Goal: Information Seeking & Learning: Learn about a topic

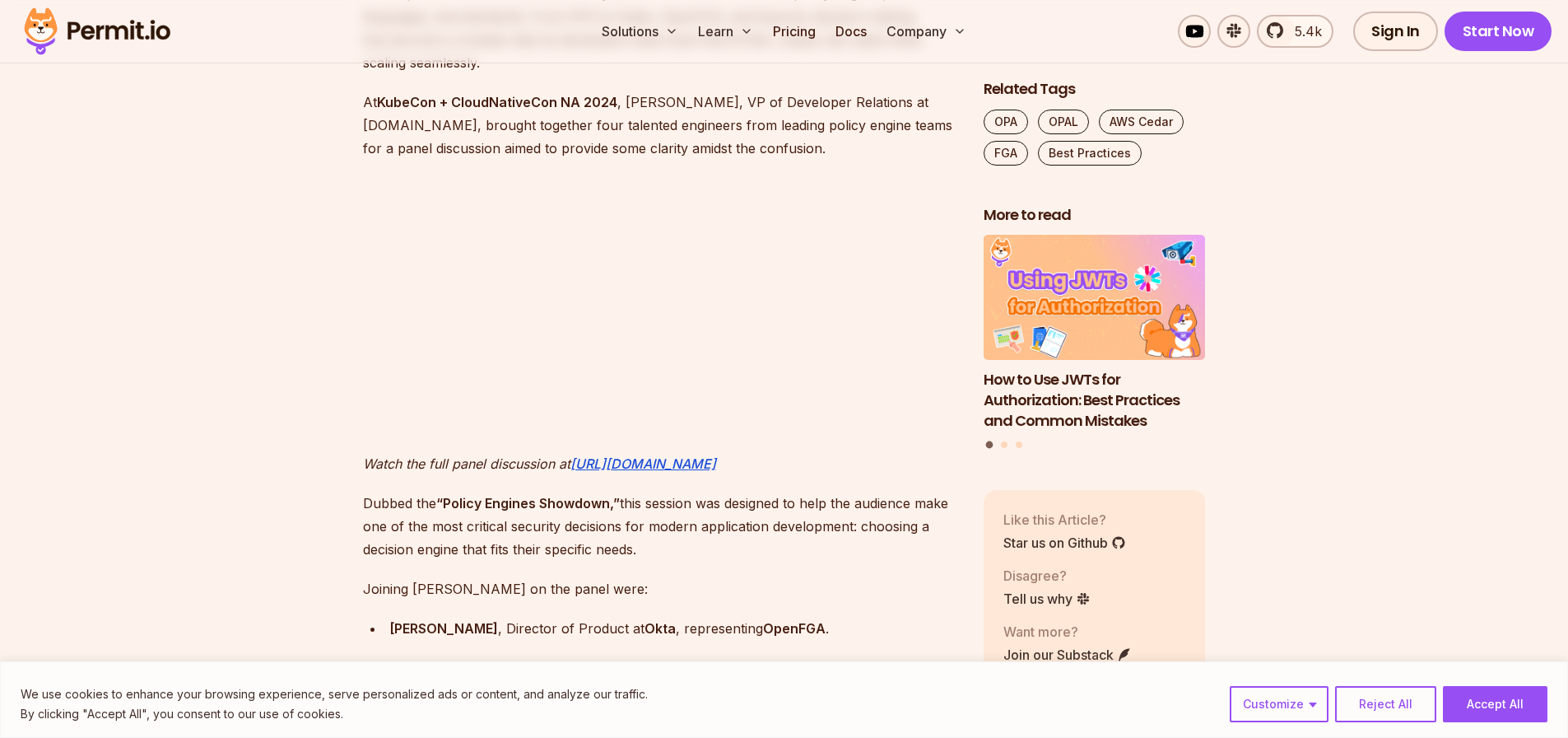
scroll to position [1100, 0]
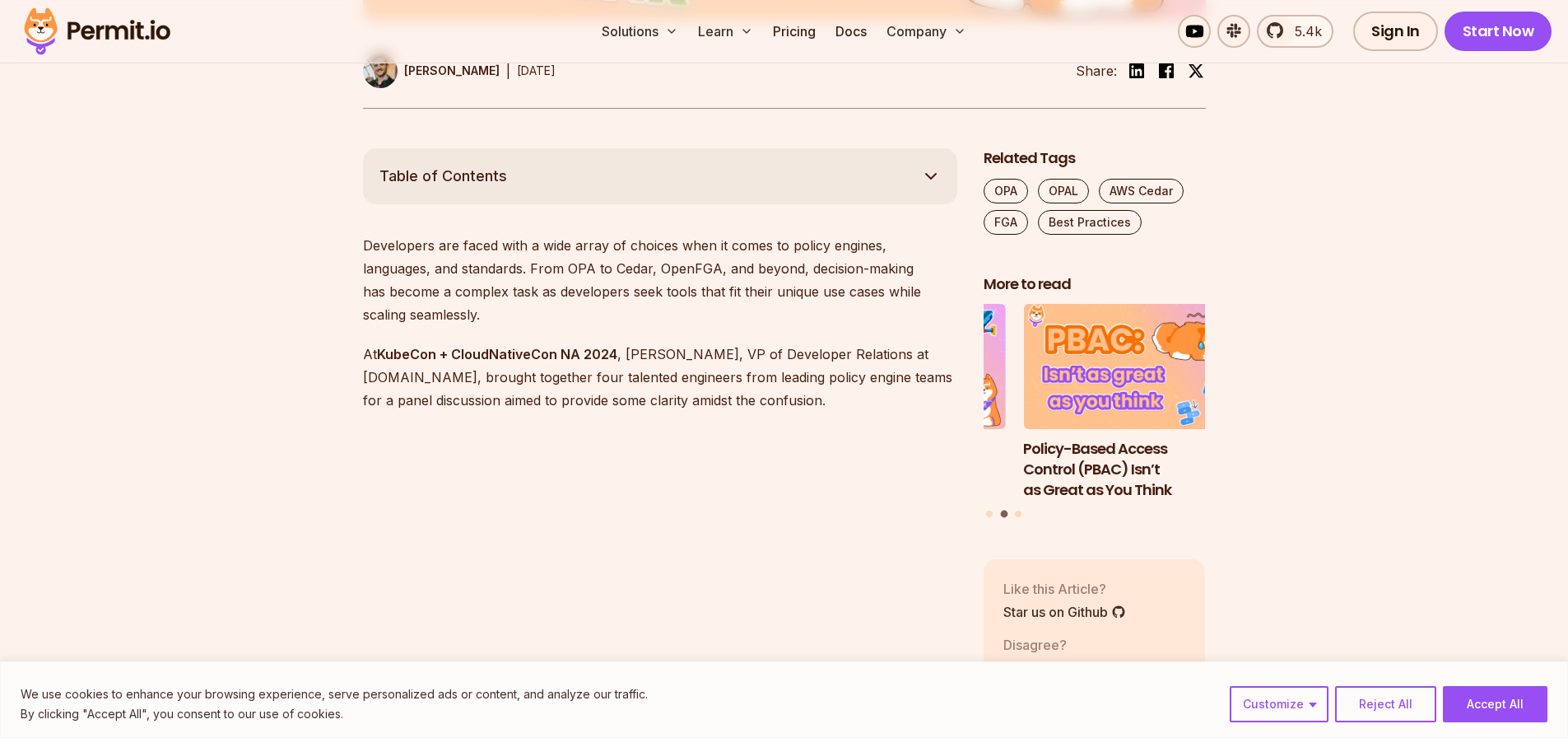
scroll to position [961, 0]
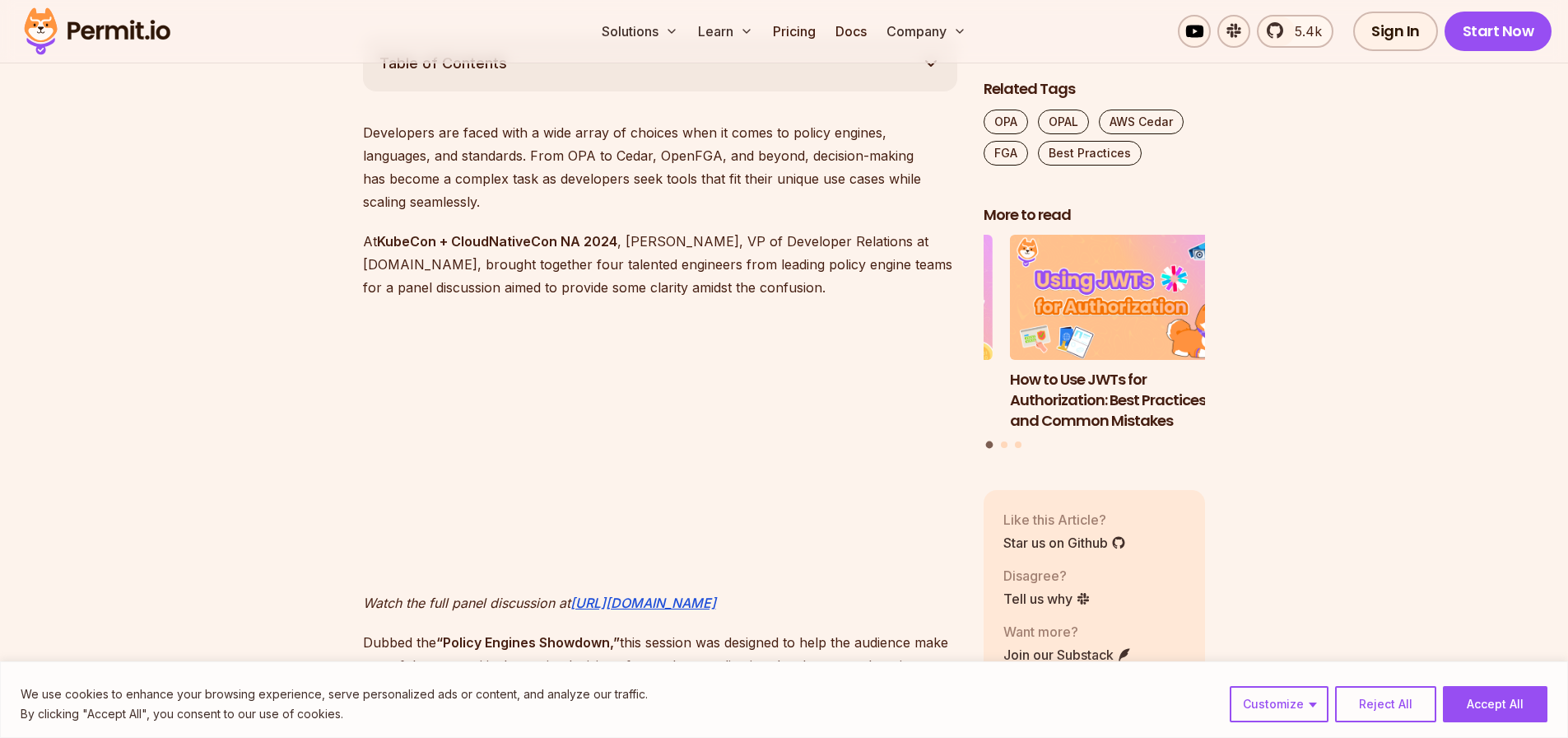
drag, startPoint x: 286, startPoint y: 295, endPoint x: 298, endPoint y: 299, distance: 12.6
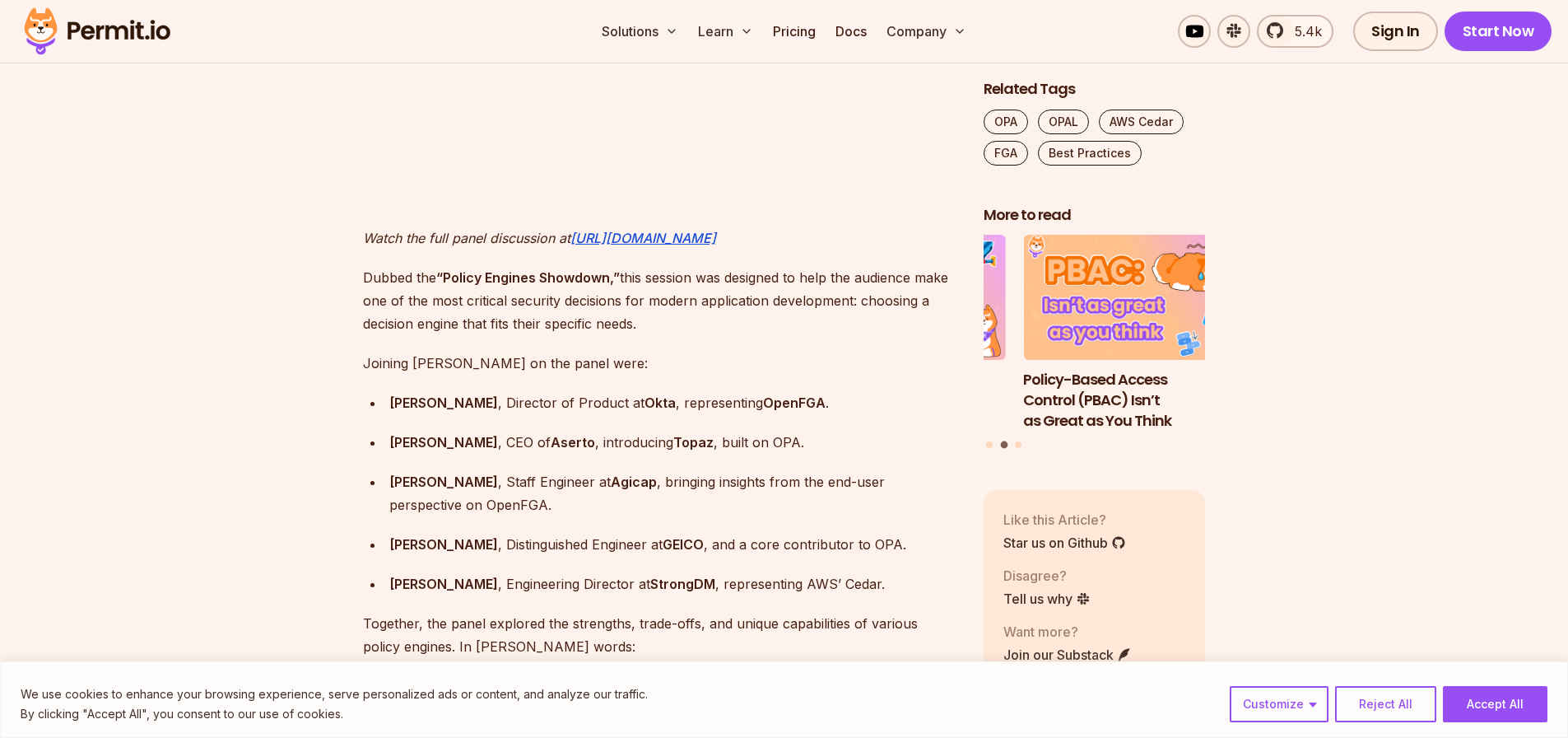
scroll to position [1455, 0]
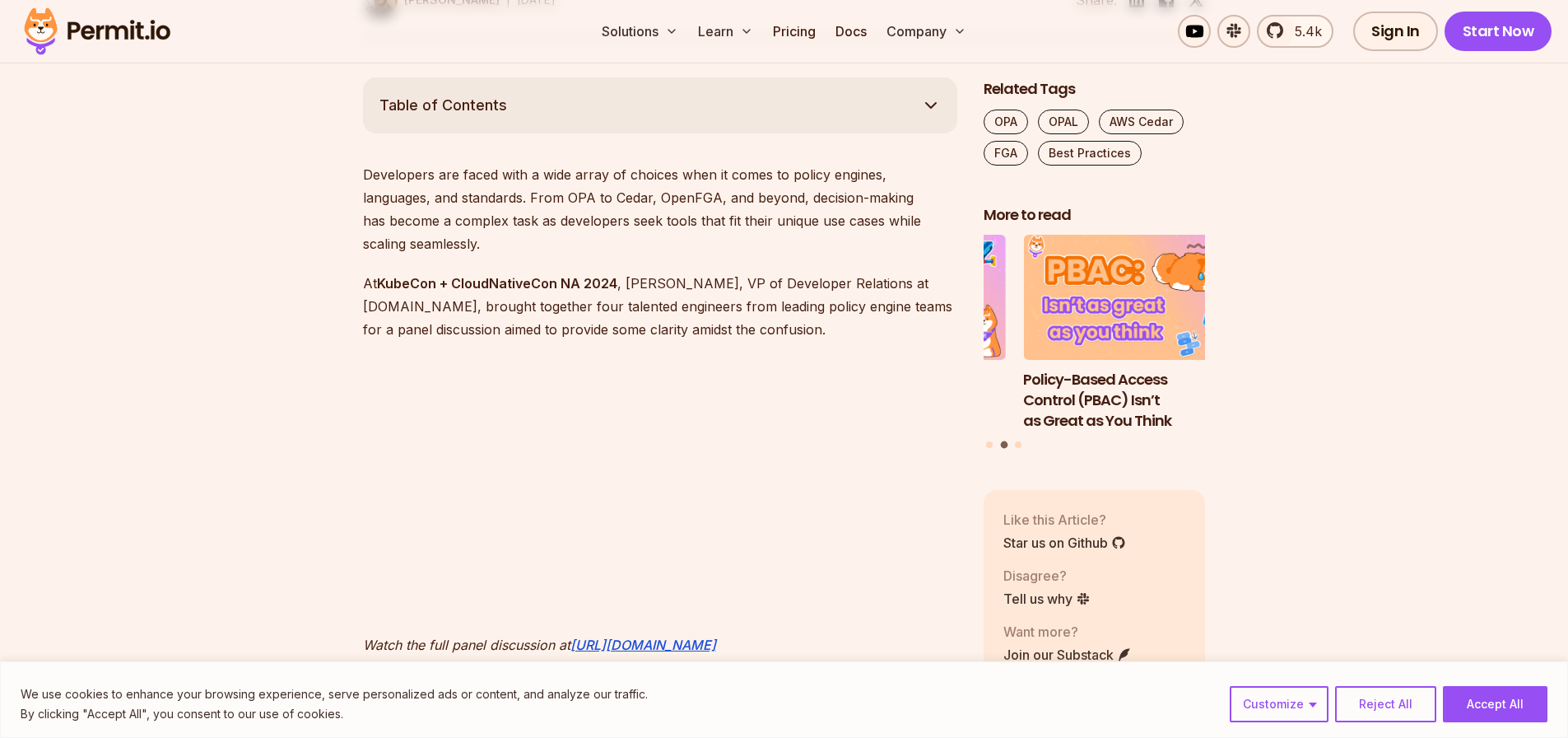
scroll to position [1106, 0]
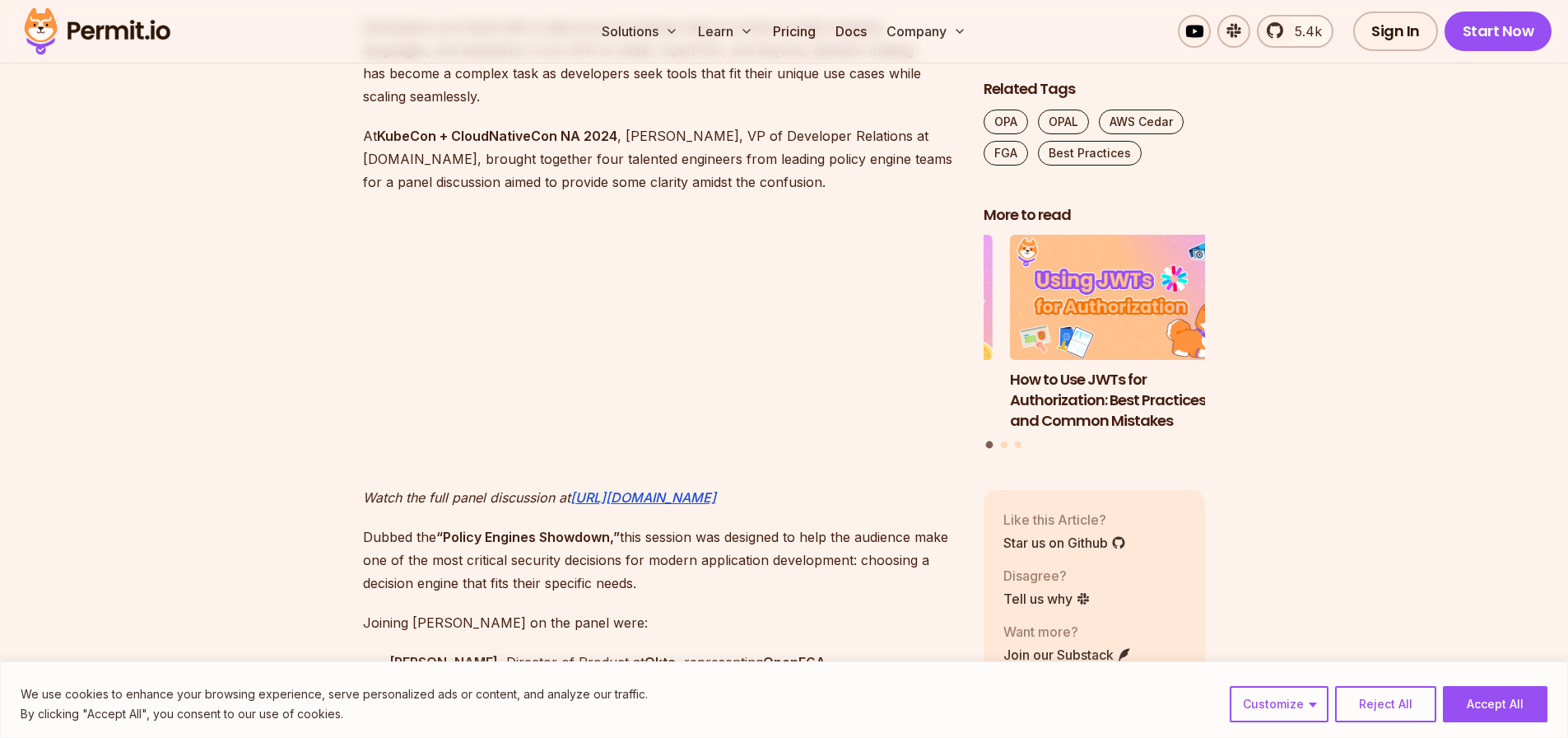
click at [1468, 710] on button "Accept All" at bounding box center [1495, 703] width 104 height 36
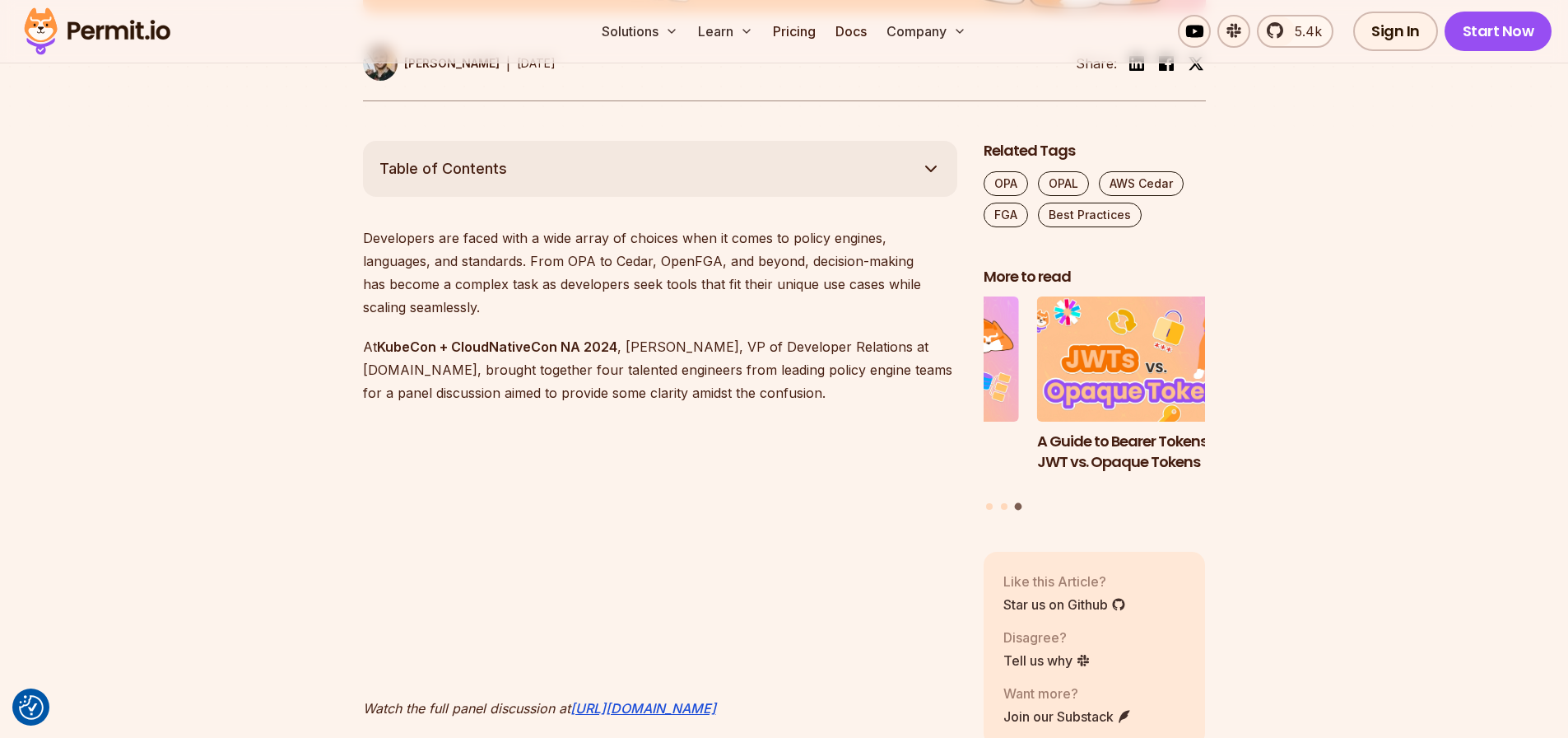
scroll to position [877, 0]
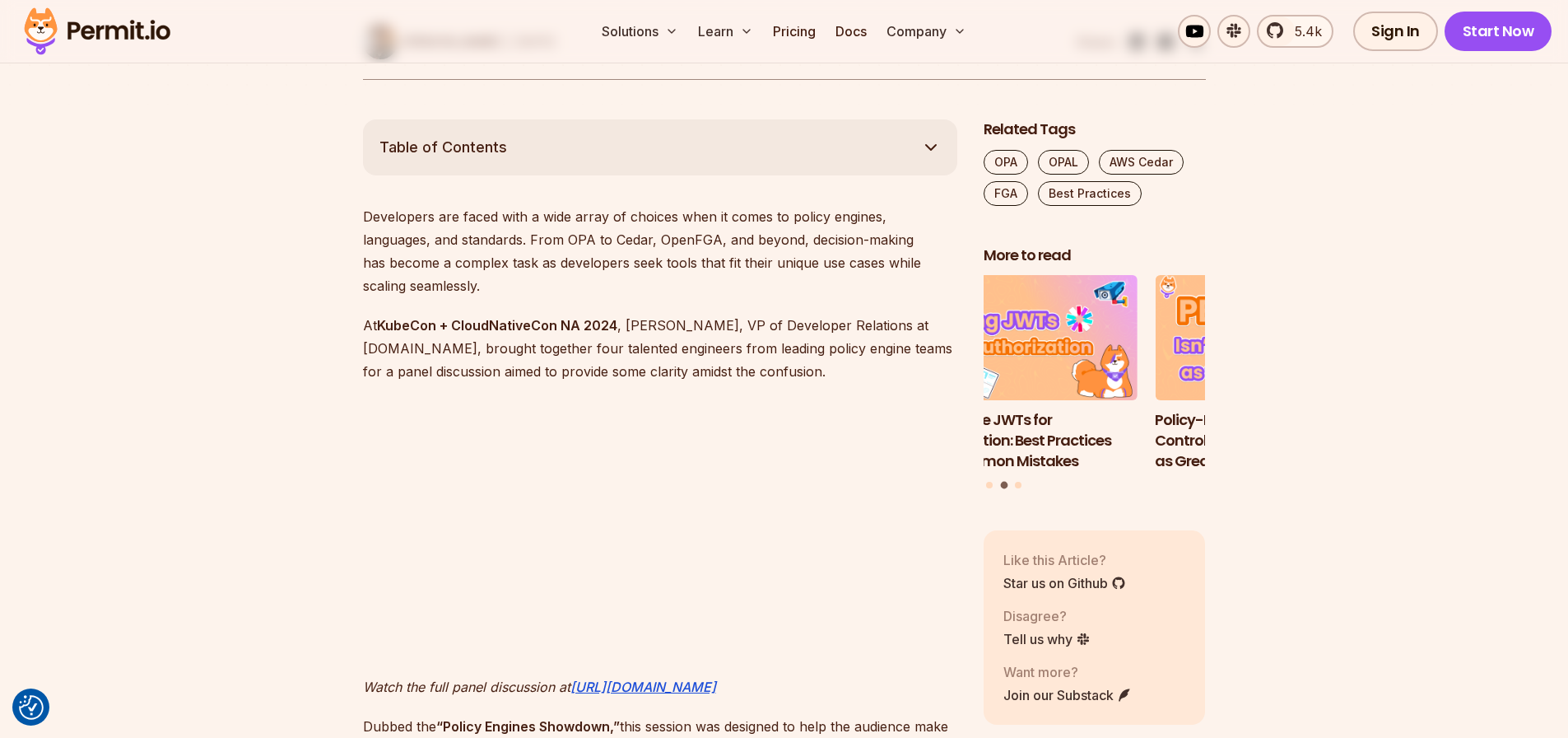
drag, startPoint x: 1054, startPoint y: 318, endPoint x: 1261, endPoint y: 307, distance: 207.3
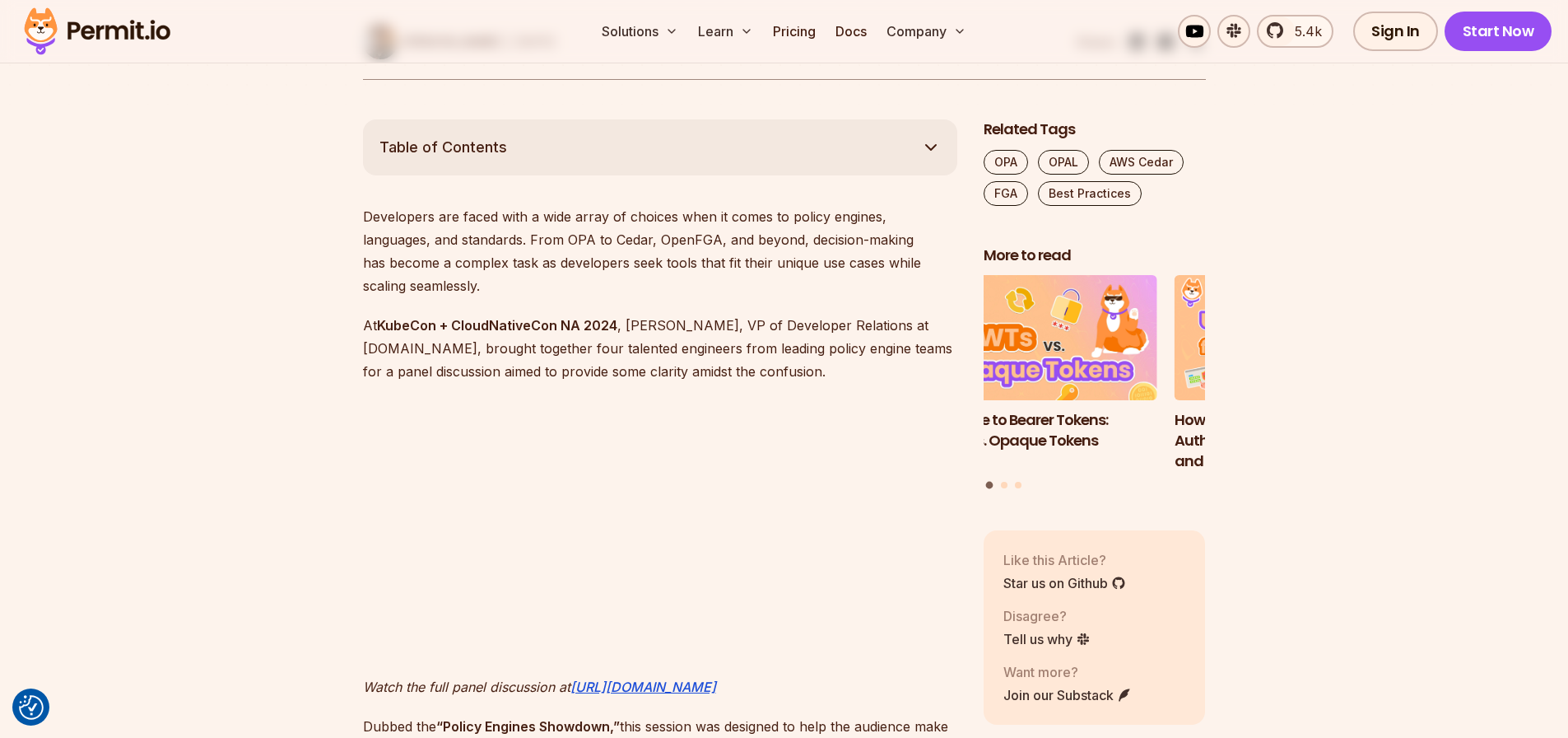
drag, startPoint x: 1048, startPoint y: 329, endPoint x: 1214, endPoint y: 326, distance: 166.0
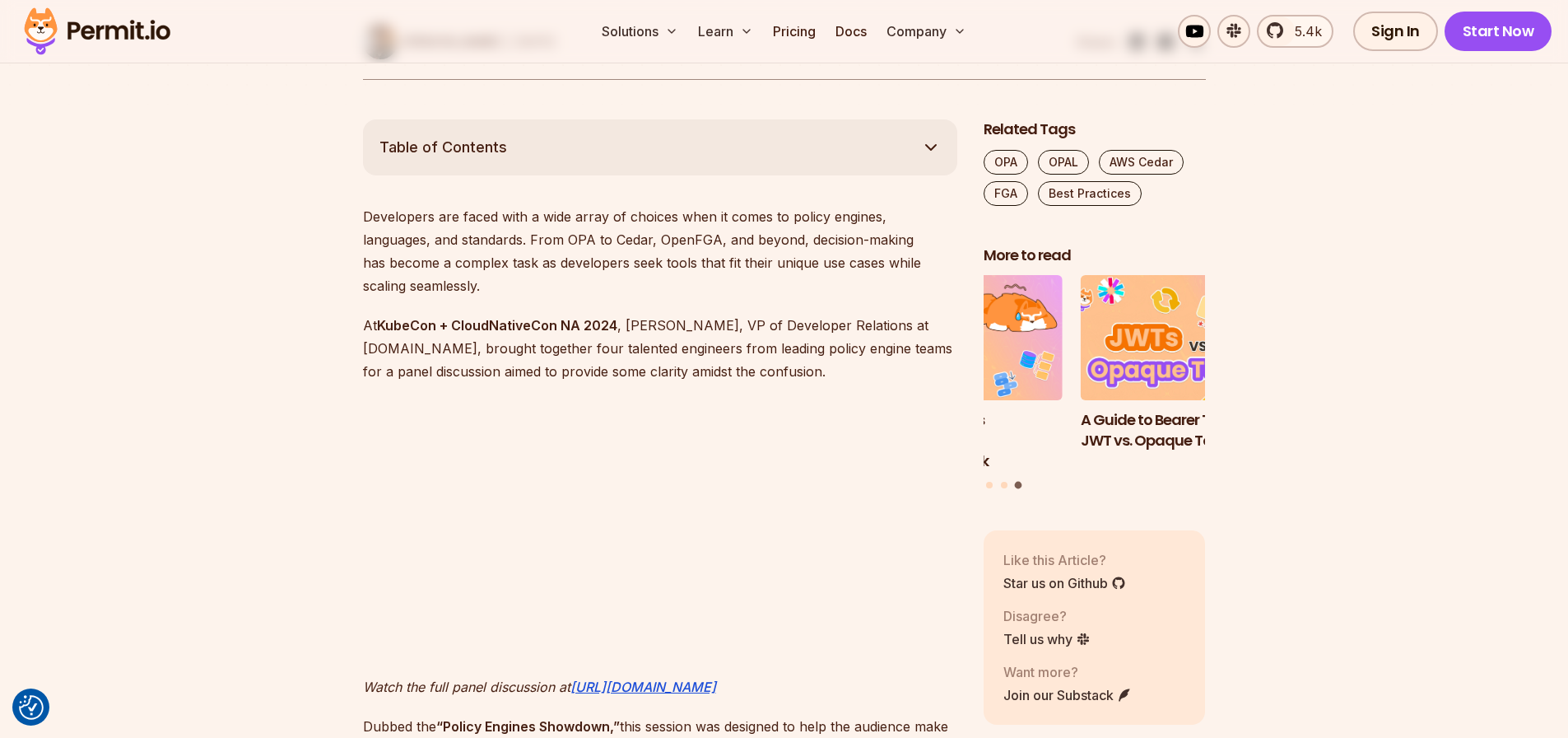
drag, startPoint x: 1056, startPoint y: 315, endPoint x: 1240, endPoint y: 315, distance: 184.0
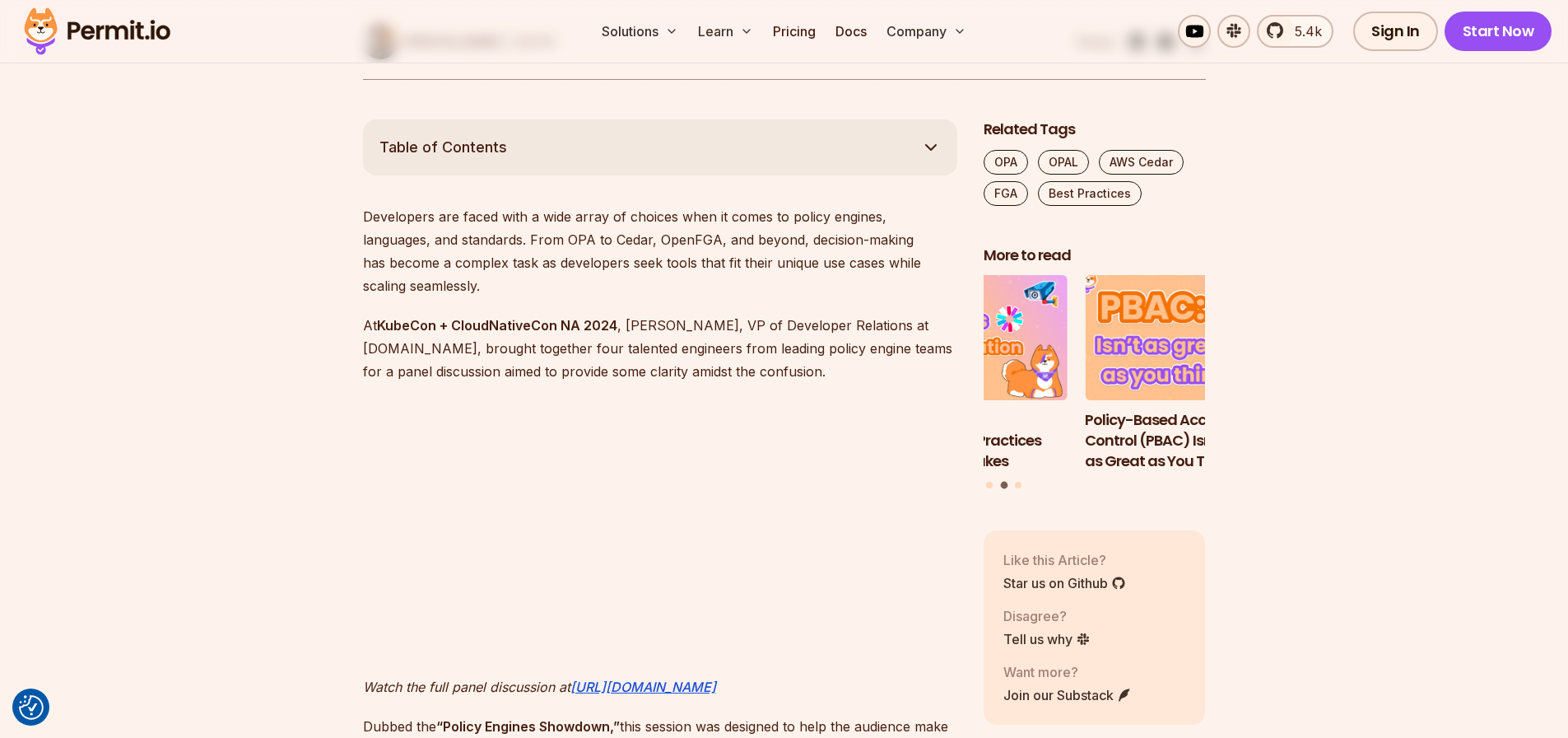
drag, startPoint x: 1047, startPoint y: 310, endPoint x: 1085, endPoint y: 319, distance: 39.1
click at [1085, 319] on img "2 of 3" at bounding box center [1196, 338] width 244 height 137
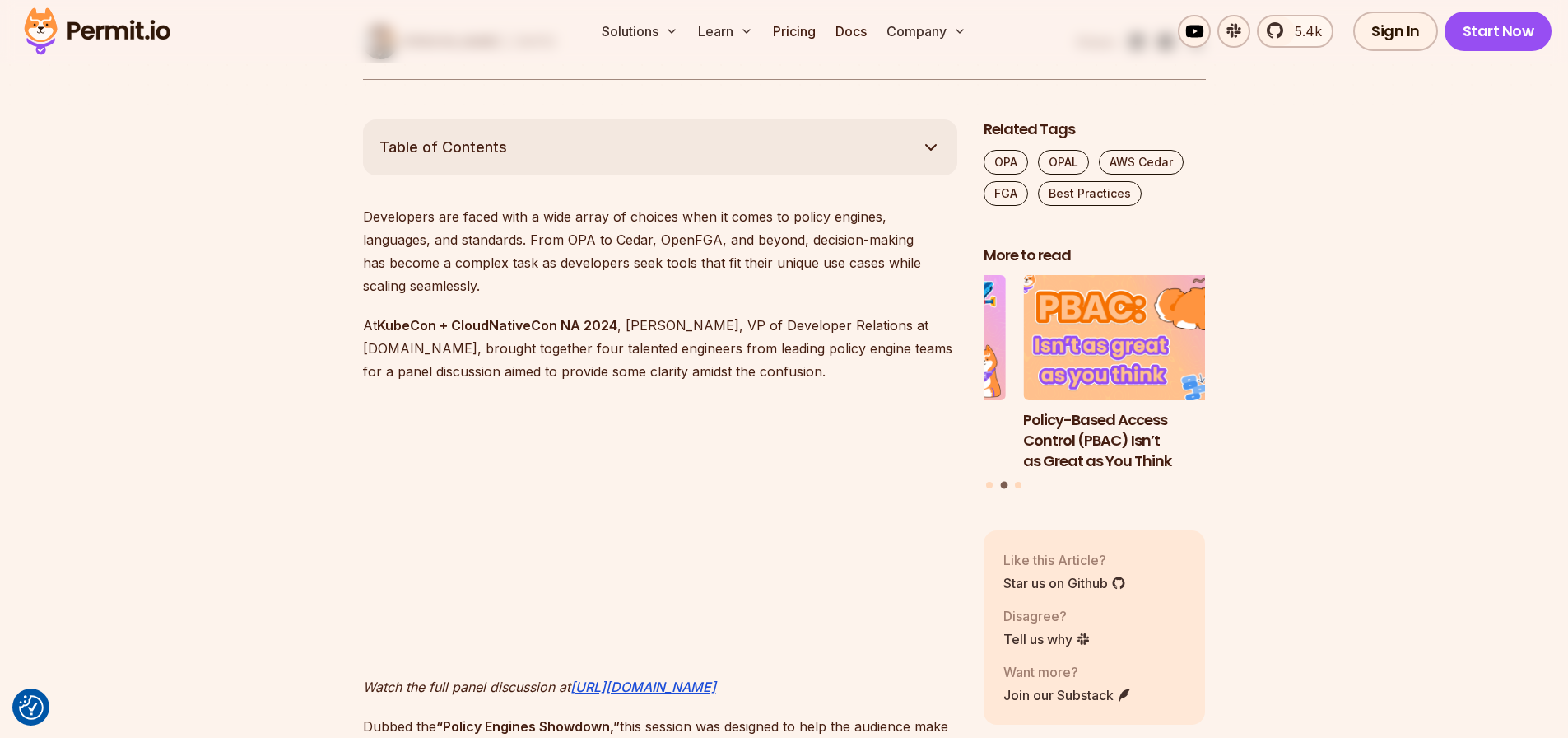
click at [1088, 338] on img "2 of 3" at bounding box center [1134, 338] width 244 height 137
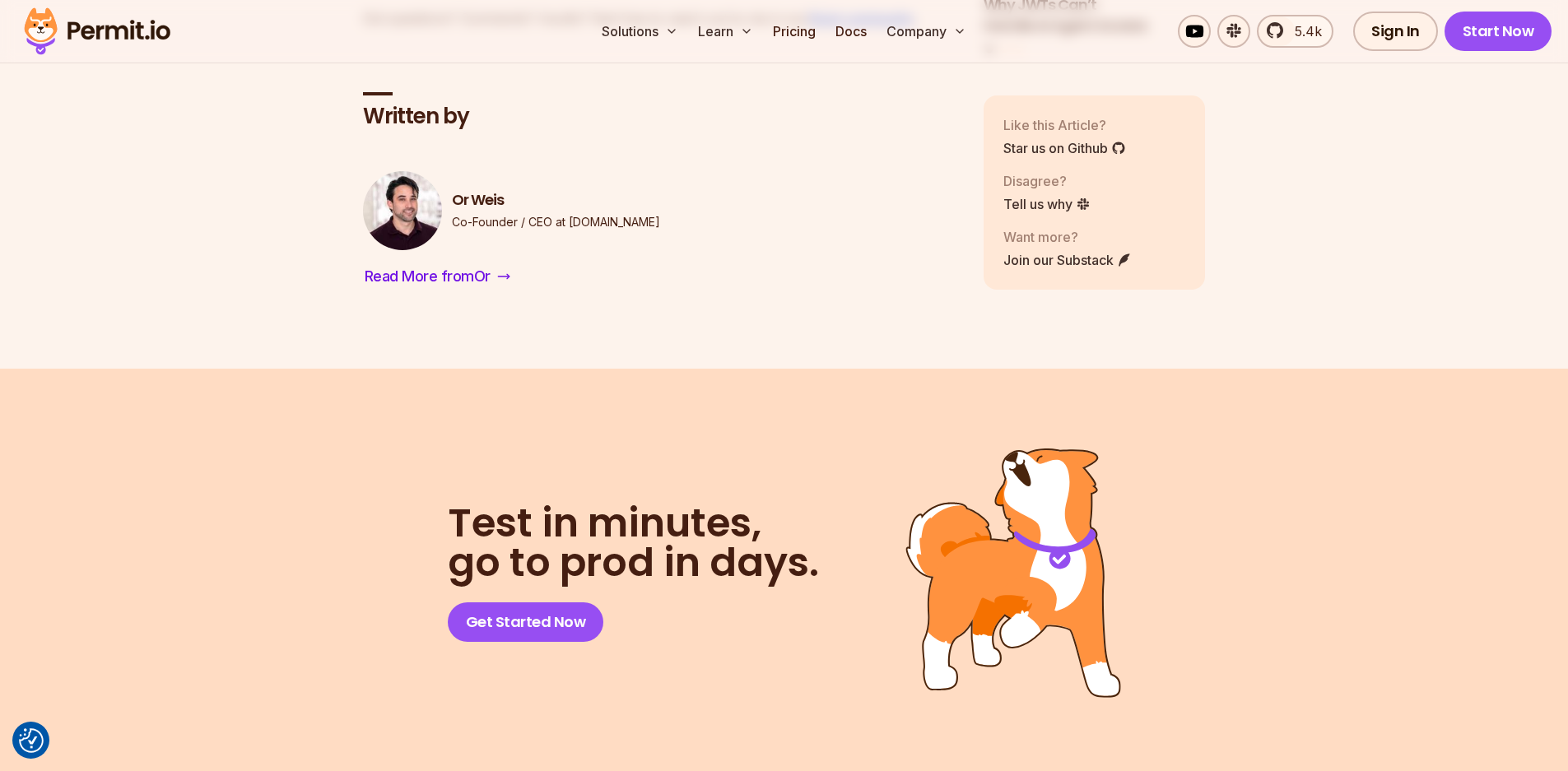
scroll to position [8385, 0]
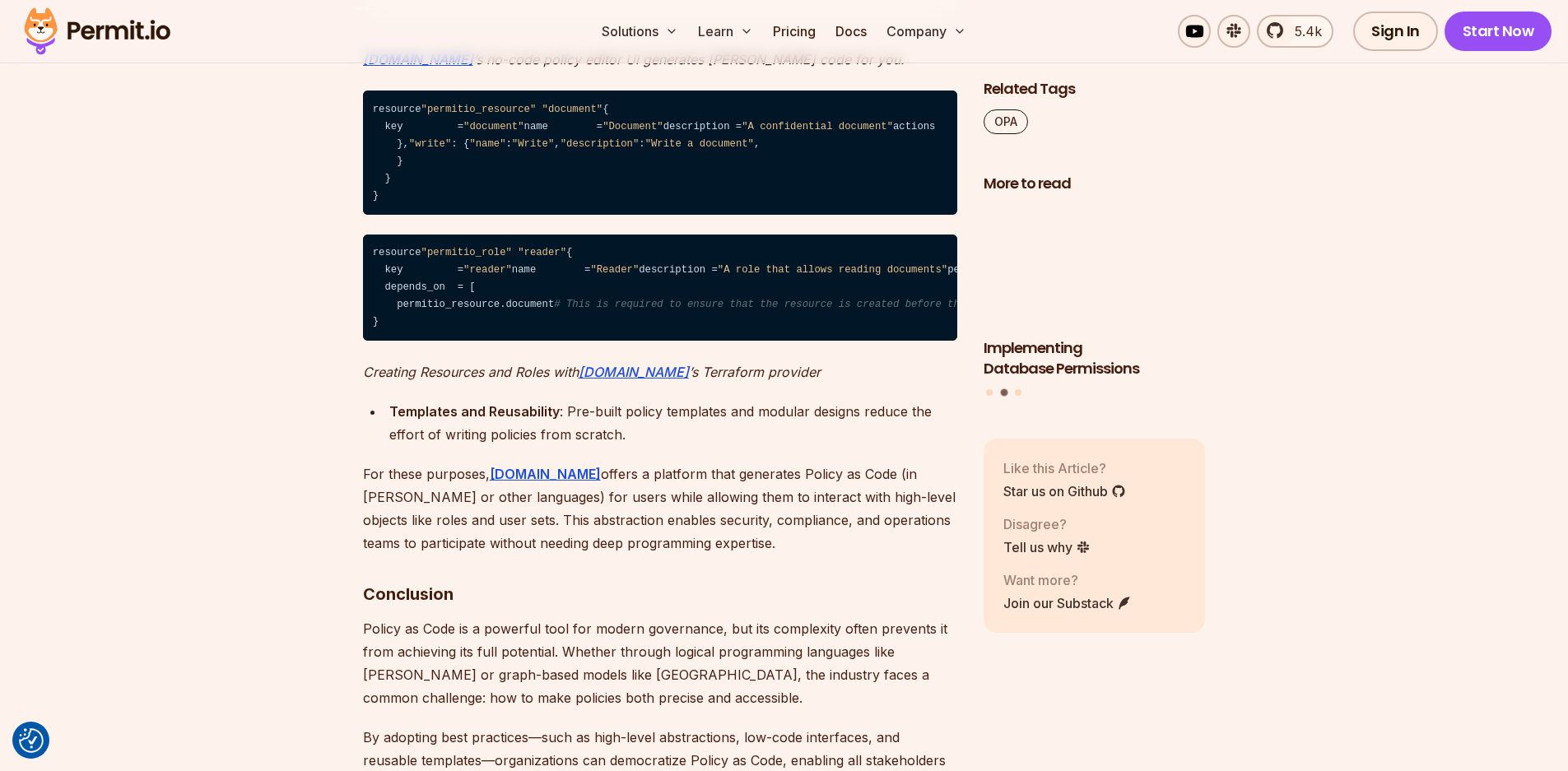
scroll to position [5120, 0]
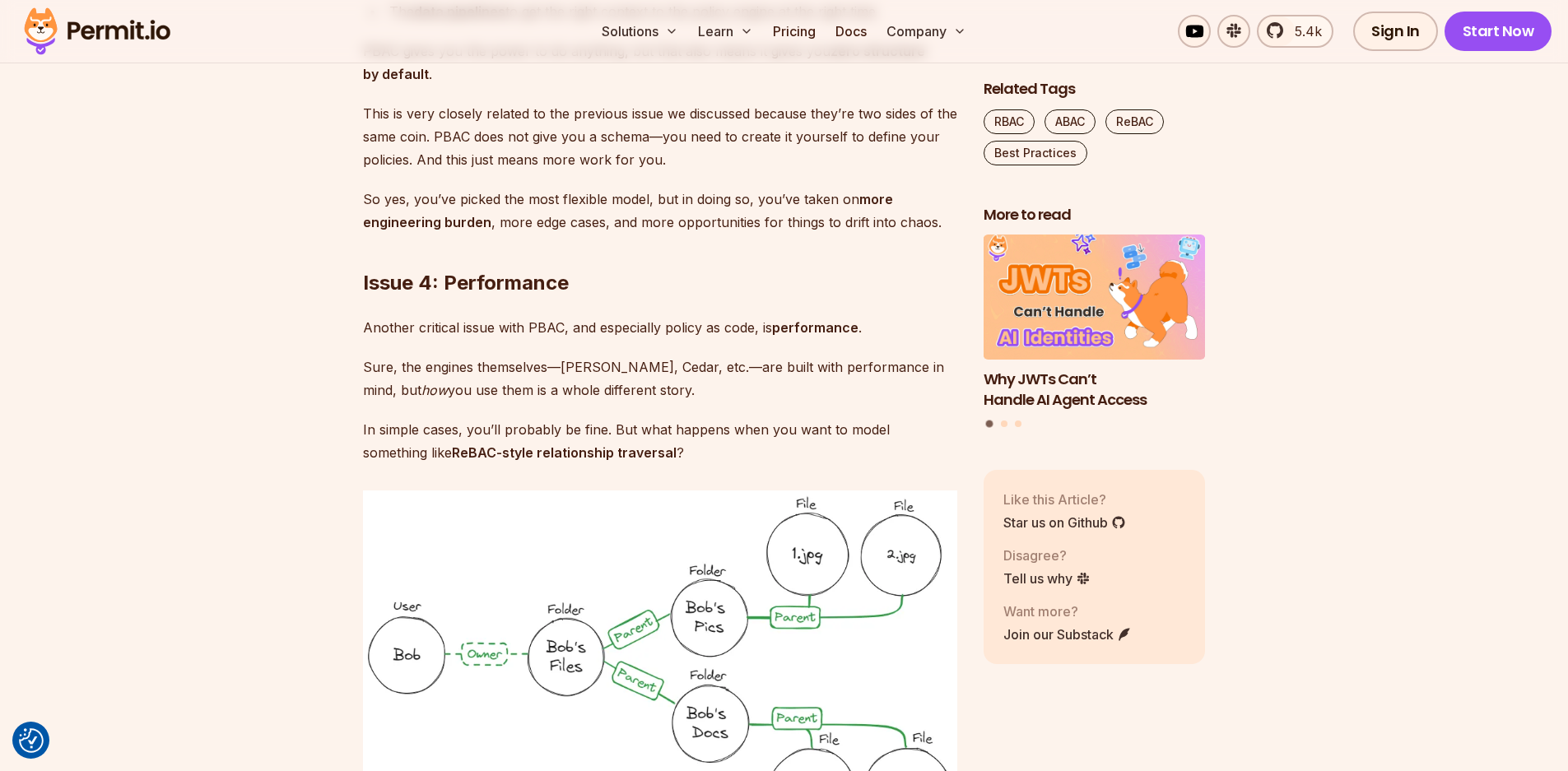
scroll to position [4510, 0]
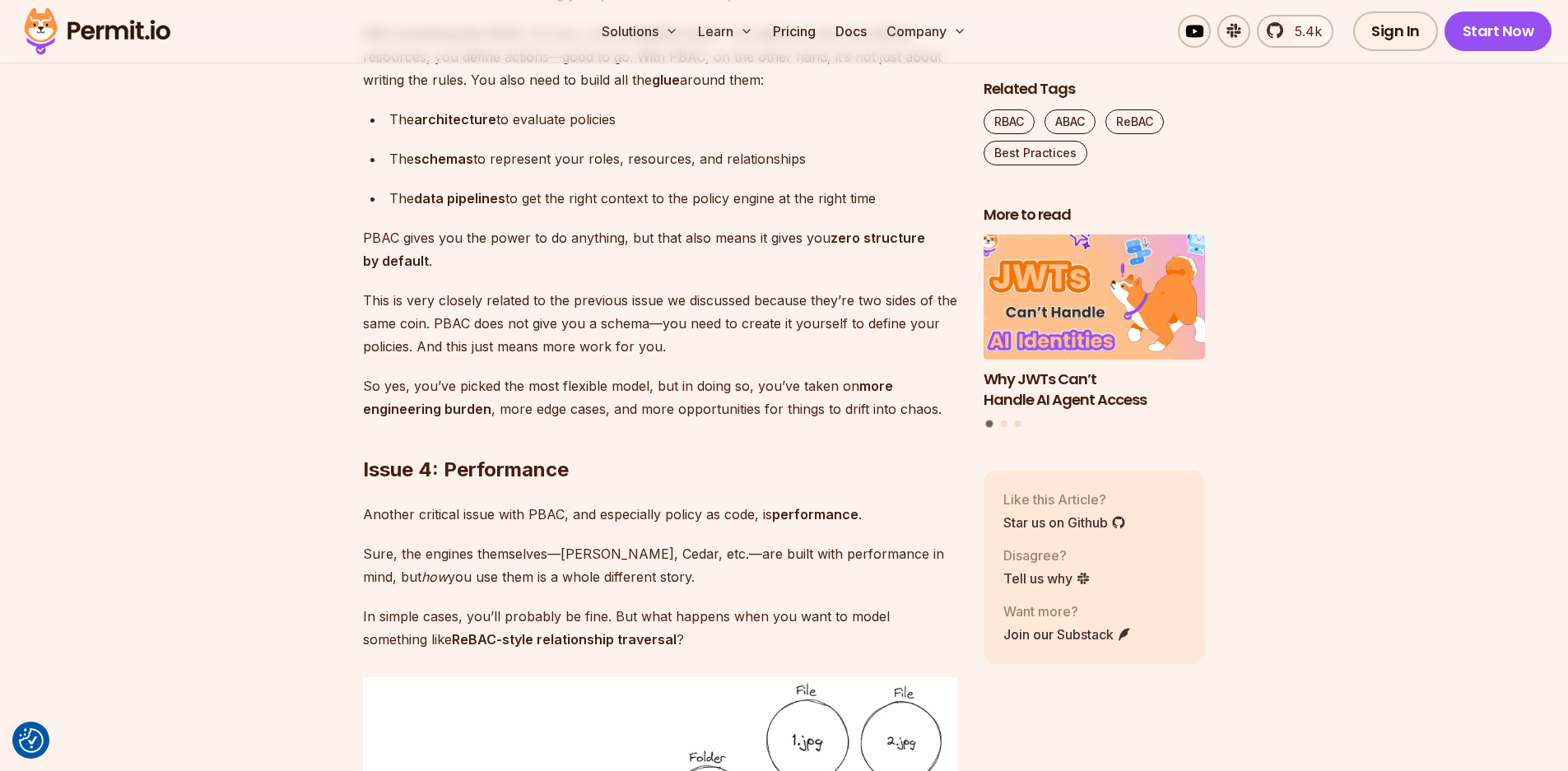
click at [1064, 291] on img "1 of 3" at bounding box center [1094, 297] width 244 height 137
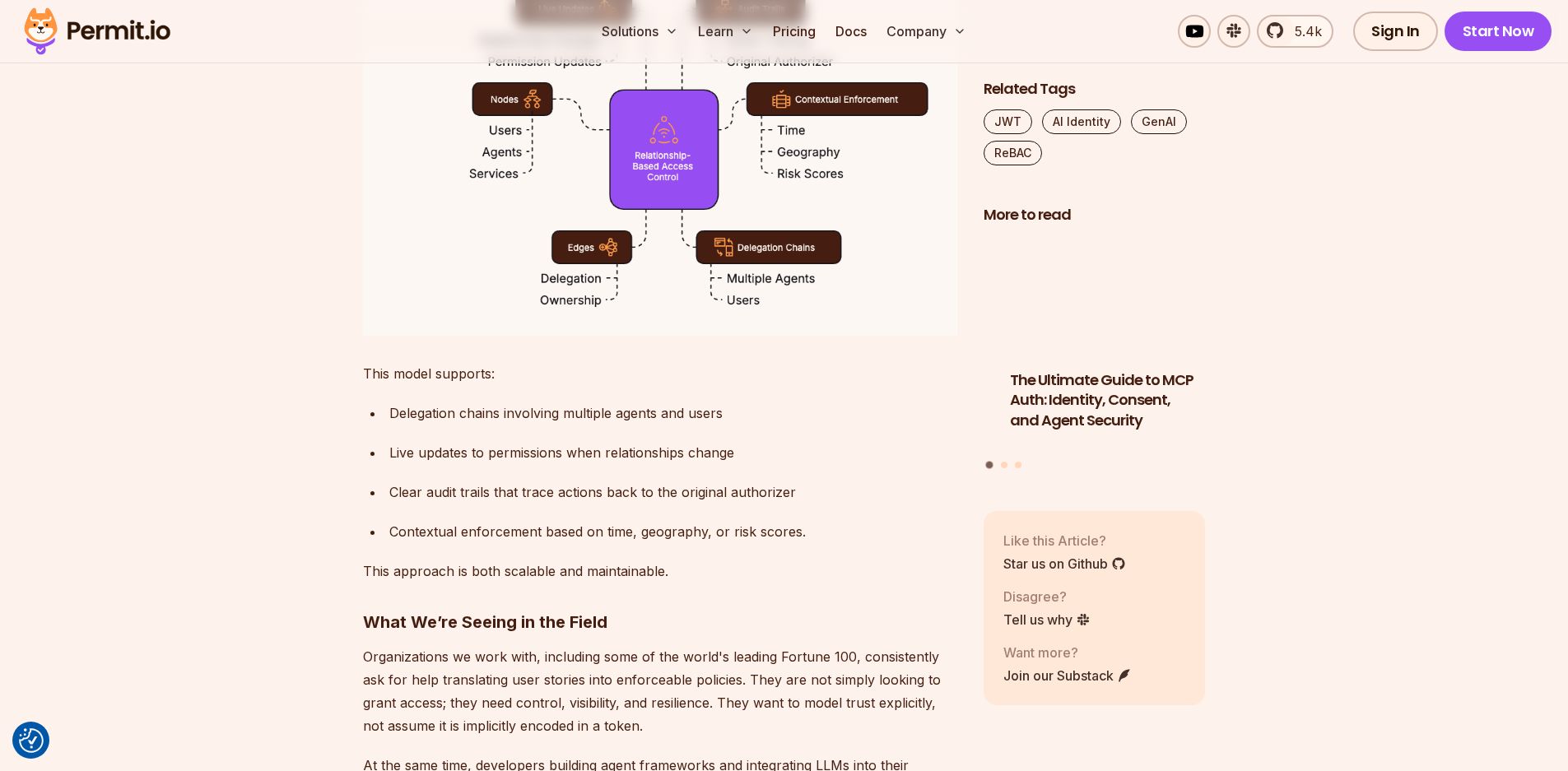
scroll to position [2618, 0]
